Goal: Information Seeking & Learning: Learn about a topic

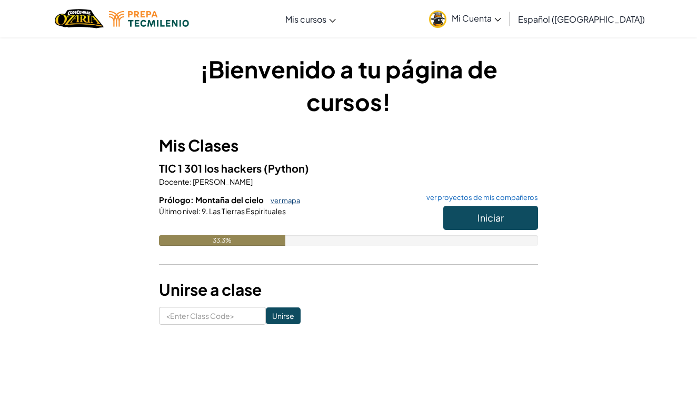
click at [279, 197] on link "ver mapa" at bounding box center [282, 200] width 35 height 8
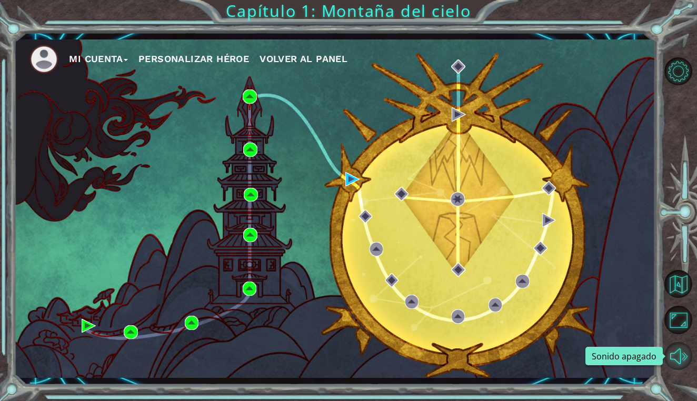
click at [688, 356] on button "Sonido apagado" at bounding box center [678, 356] width 28 height 28
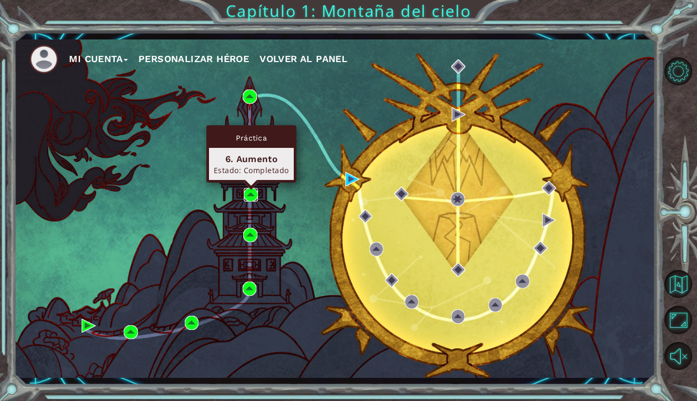
click at [254, 188] on img at bounding box center [251, 195] width 14 height 14
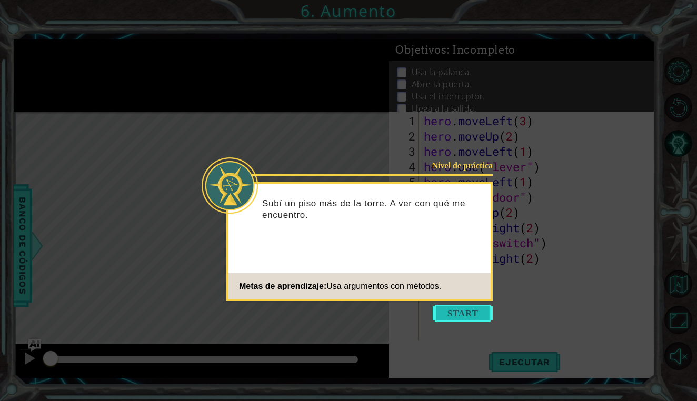
click at [454, 312] on button "Start" at bounding box center [463, 313] width 60 height 17
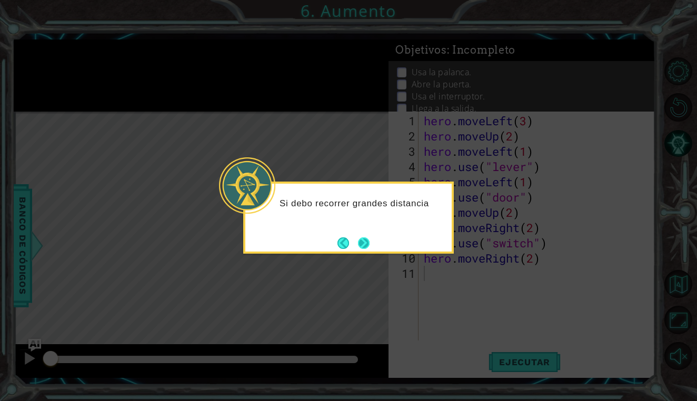
click at [369, 246] on button "Next" at bounding box center [364, 243] width 12 height 12
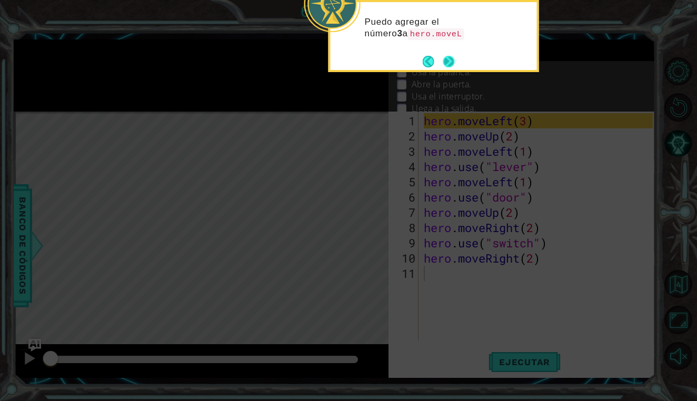
click at [452, 64] on button "Next" at bounding box center [448, 61] width 13 height 13
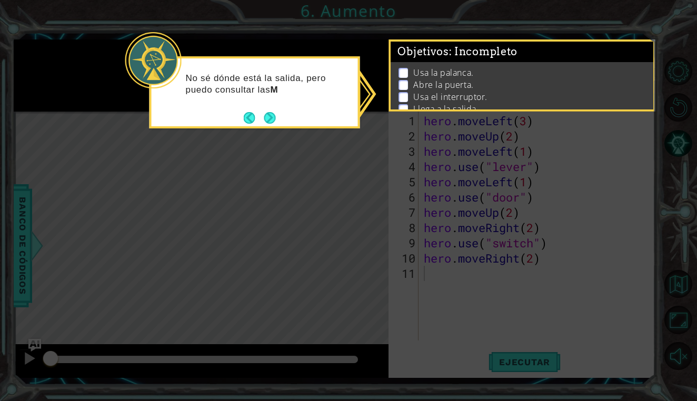
click at [269, 108] on div "No sé dónde está la salida, pero puedo consultar las M" at bounding box center [255, 89] width 206 height 53
click at [266, 116] on button "Next" at bounding box center [270, 119] width 12 height 12
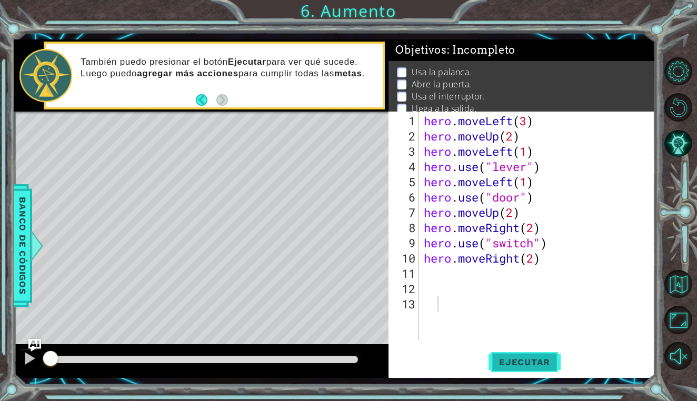
click at [507, 363] on span "Ejecutar" at bounding box center [524, 362] width 72 height 11
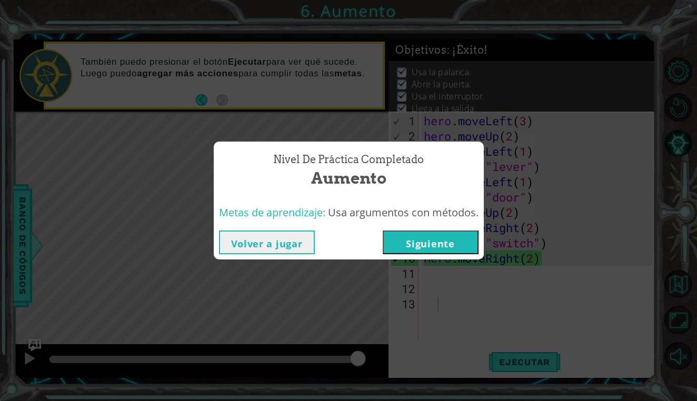
click at [602, 225] on div "Nivel de práctica Completado Aumento Metas de aprendizaje: Usa argumentos con m…" at bounding box center [348, 200] width 697 height 401
click at [402, 245] on button "Siguiente" at bounding box center [431, 243] width 96 height 24
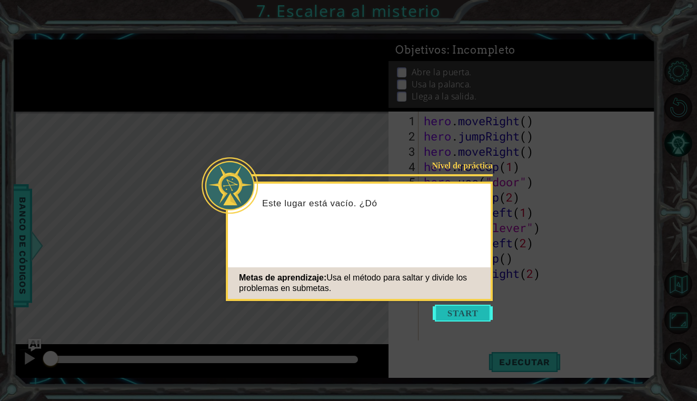
click at [446, 312] on button "Start" at bounding box center [463, 313] width 60 height 17
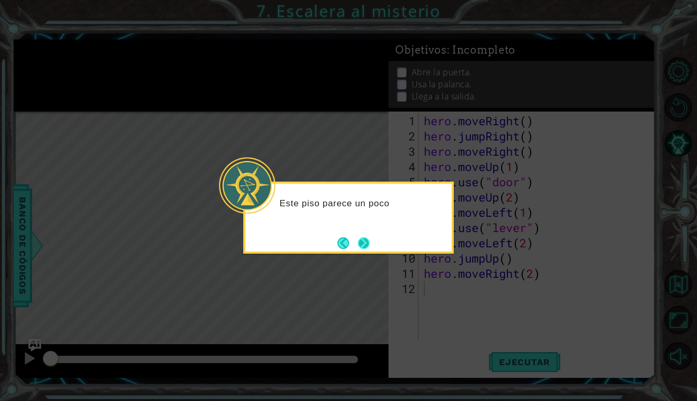
click at [368, 243] on button "Next" at bounding box center [364, 243] width 12 height 12
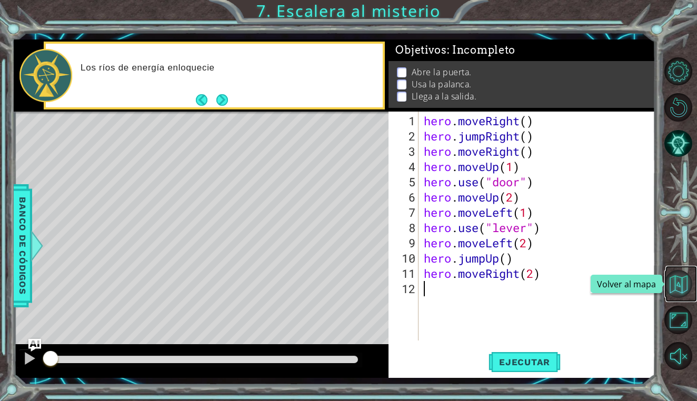
click at [684, 282] on button "Volver al mapa" at bounding box center [678, 284] width 28 height 28
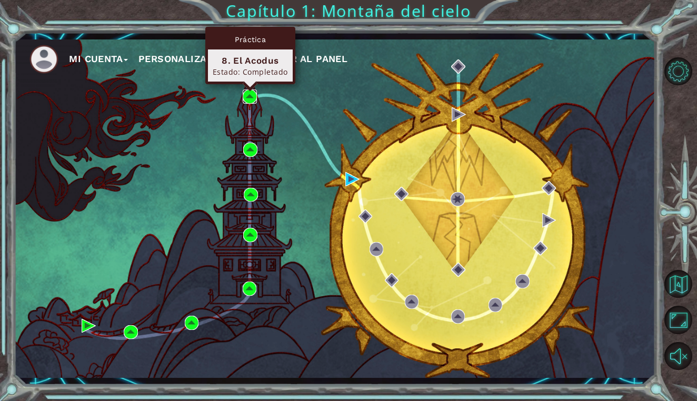
click at [251, 95] on img at bounding box center [250, 96] width 14 height 14
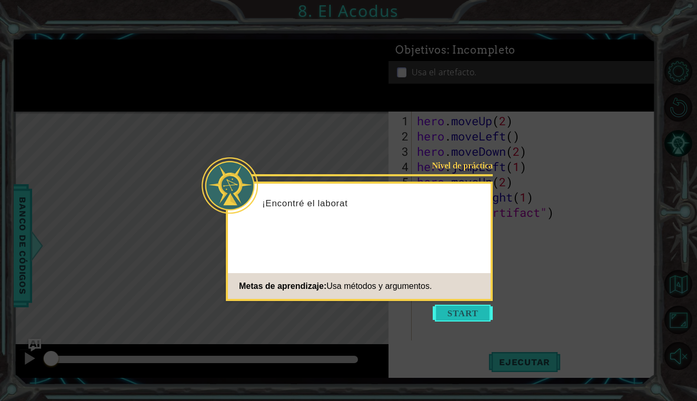
click at [444, 310] on button "Start" at bounding box center [463, 313] width 60 height 17
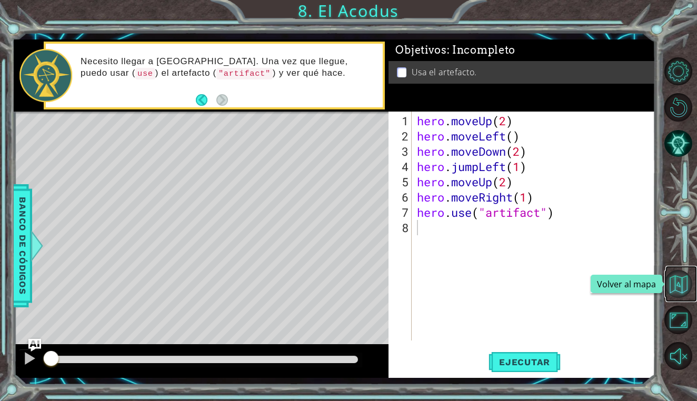
click at [680, 284] on button "Volver al mapa" at bounding box center [678, 284] width 28 height 28
